Goal: Task Accomplishment & Management: Complete application form

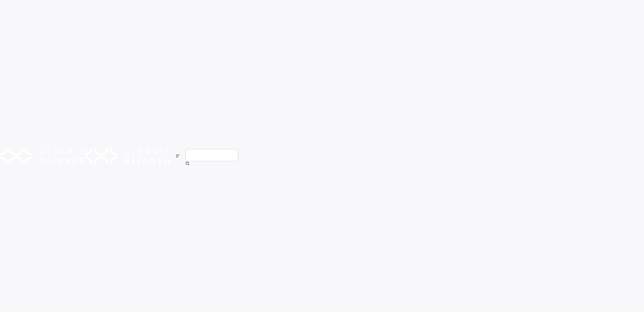
click at [232, 116] on form "No data found, change terms and search again..." at bounding box center [211, 156] width 53 height 312
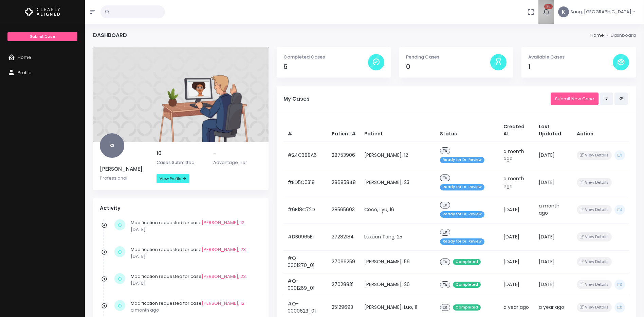
click at [550, 13] on icon "button" at bounding box center [546, 11] width 7 height 7
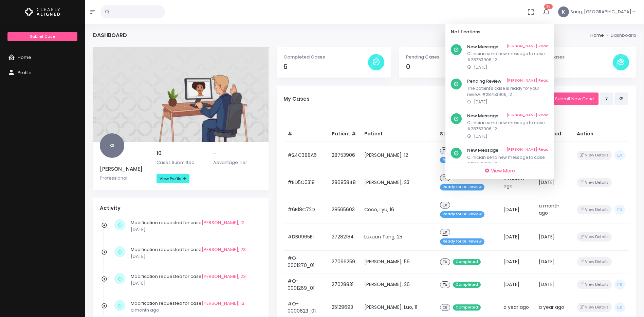
click at [515, 15] on div "No data found, change terms and search again... 26 Notifications New Message Ma…" at bounding box center [322, 12] width 644 height 24
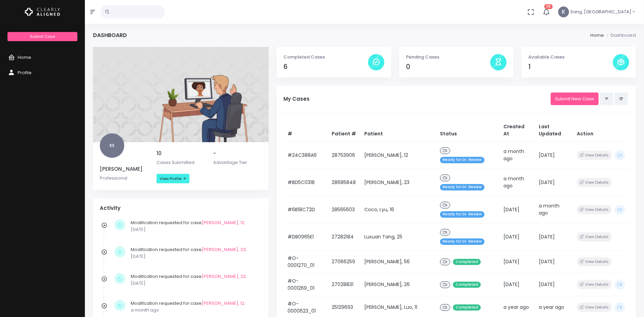
click at [475, 104] on div "My Cases Submit New Case" at bounding box center [457, 98] width 346 height 13
click at [569, 100] on link "Submit New Case" at bounding box center [575, 98] width 48 height 13
click at [581, 99] on link "Submit New Case" at bounding box center [575, 98] width 48 height 13
